Goal: Task Accomplishment & Management: Use online tool/utility

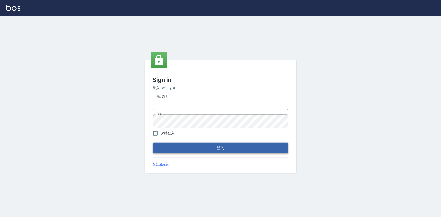
type input "0922670776"
click at [187, 144] on button "登入" at bounding box center [220, 148] width 135 height 11
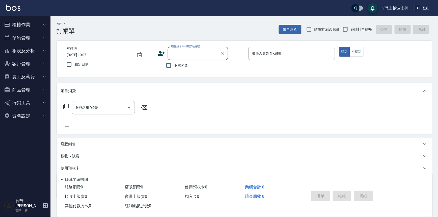
click at [171, 54] on input "顧客姓名/手機號碼/編號" at bounding box center [194, 53] width 49 height 9
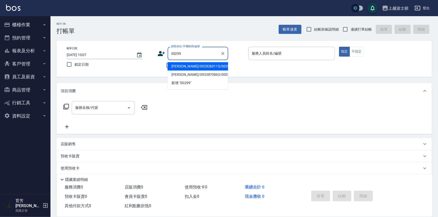
click at [188, 68] on li "[PERSON_NAME]/0928260115/00299" at bounding box center [198, 66] width 61 height 8
type input "[PERSON_NAME]/0928260115/00299"
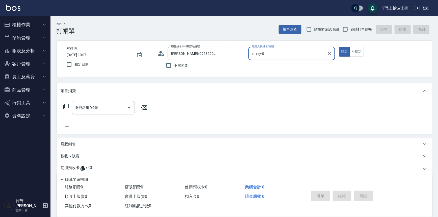
type input "shirey-0"
click at [160, 53] on circle at bounding box center [160, 52] width 3 height 3
